Goal: Information Seeking & Learning: Understand process/instructions

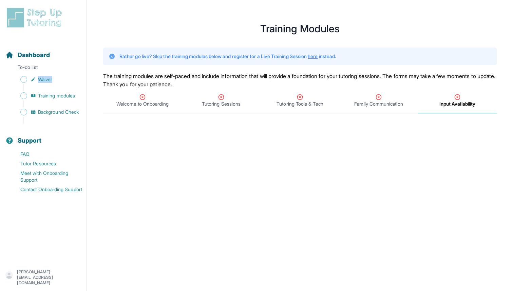
click at [155, 129] on main "**********" at bounding box center [300, 280] width 426 height 545
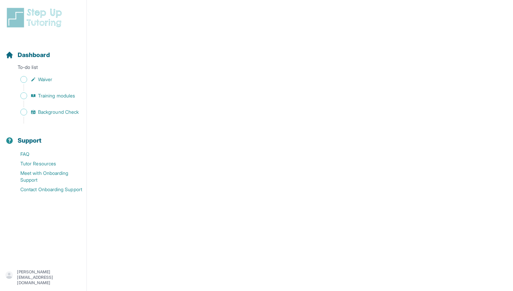
scroll to position [262, 0]
click at [58, 113] on span "Background Check" at bounding box center [58, 112] width 41 height 7
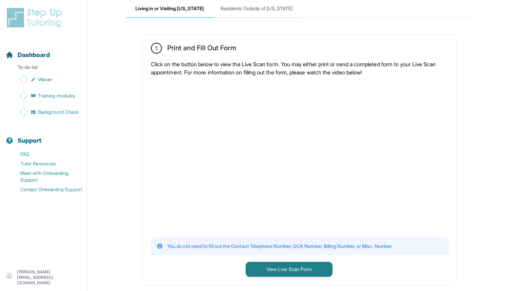
scroll to position [91, 0]
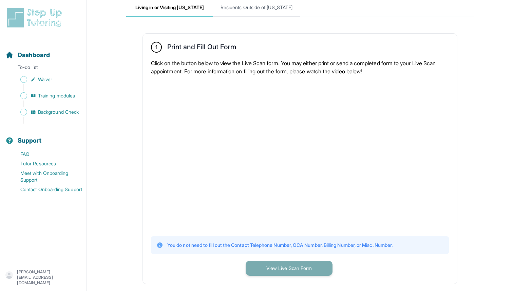
click at [293, 265] on button "View Live Scan Form" at bounding box center [289, 268] width 87 height 15
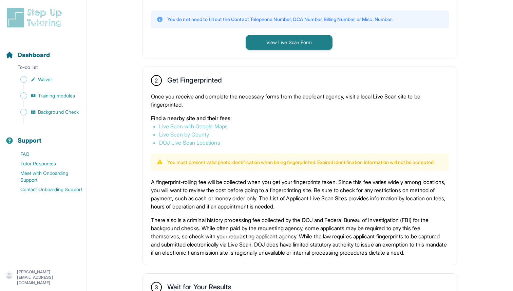
scroll to position [317, 0]
click at [198, 124] on link "Live Scan with Google Maps" at bounding box center [193, 125] width 69 height 7
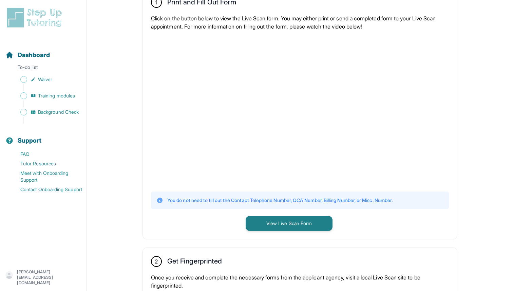
scroll to position [0, 0]
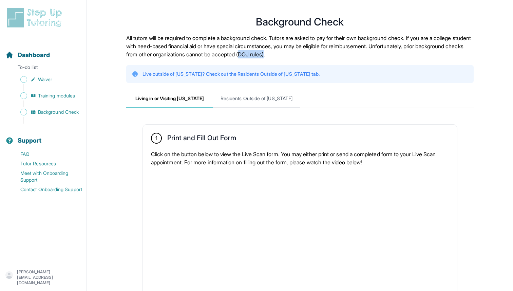
drag, startPoint x: 315, startPoint y: 55, endPoint x: 338, endPoint y: 55, distance: 23.1
click at [338, 55] on p "All tutors will be required to complete a background check. Tutors are asked to…" at bounding box center [299, 46] width 347 height 24
copy p "DOJ rules)"
click at [296, 50] on p "All tutors will be required to complete a background check. Tutors are asked to…" at bounding box center [299, 46] width 347 height 24
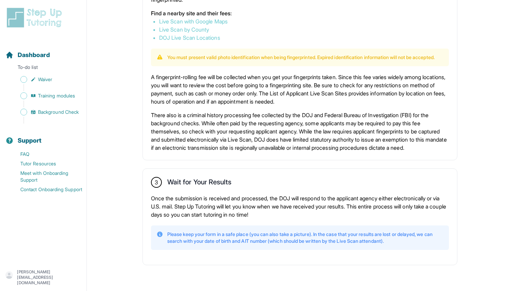
scroll to position [436, 0]
drag, startPoint x: 156, startPoint y: 69, endPoint x: 211, endPoint y: 69, distance: 55.0
click at [211, 73] on p "A fingerprint-rolling fee will be collected when you get your fingerprints take…" at bounding box center [300, 89] width 298 height 33
copy p "fingerprint-rolling fee"
